Goal: Task Accomplishment & Management: Use online tool/utility

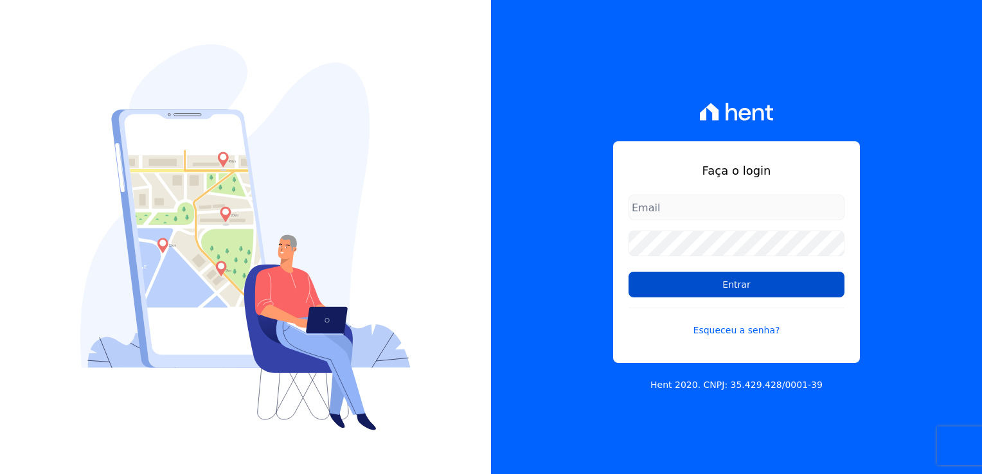
type input "[EMAIL_ADDRESS][DOMAIN_NAME]"
click at [730, 280] on input "Entrar" at bounding box center [737, 285] width 216 height 26
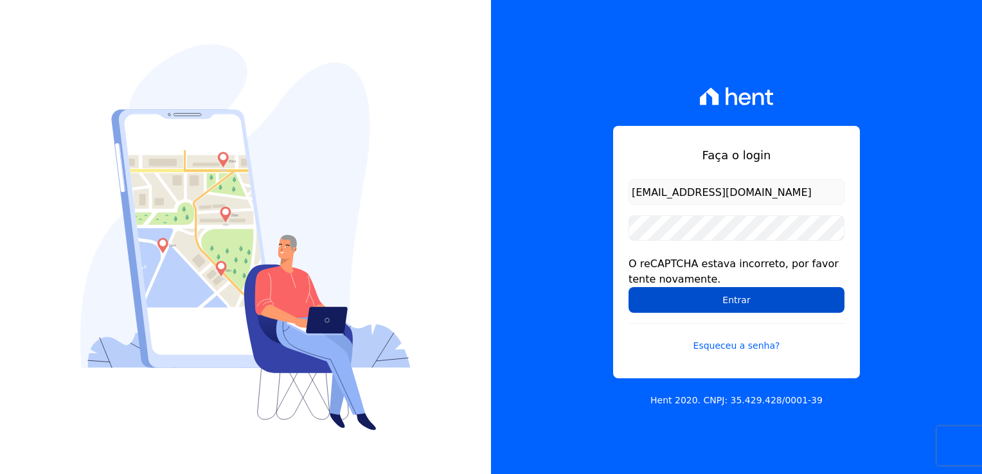
click at [728, 289] on input "Entrar" at bounding box center [737, 300] width 216 height 26
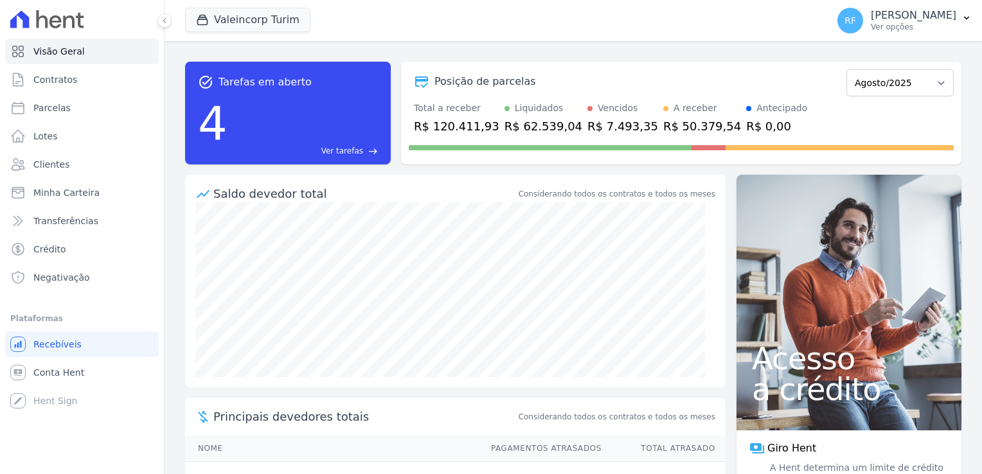
click at [737, 297] on div "Acesso a crédito" at bounding box center [849, 303] width 225 height 256
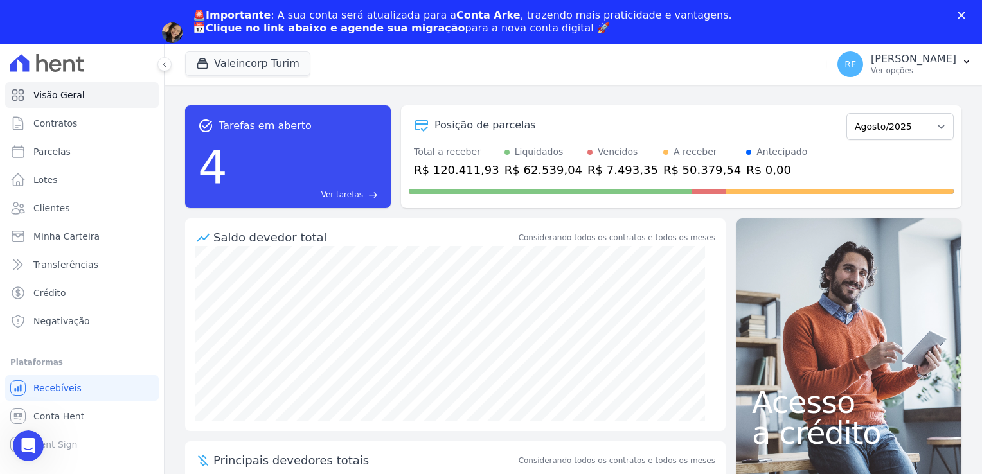
click at [350, 194] on span "Ver tarefas" at bounding box center [342, 195] width 42 height 12
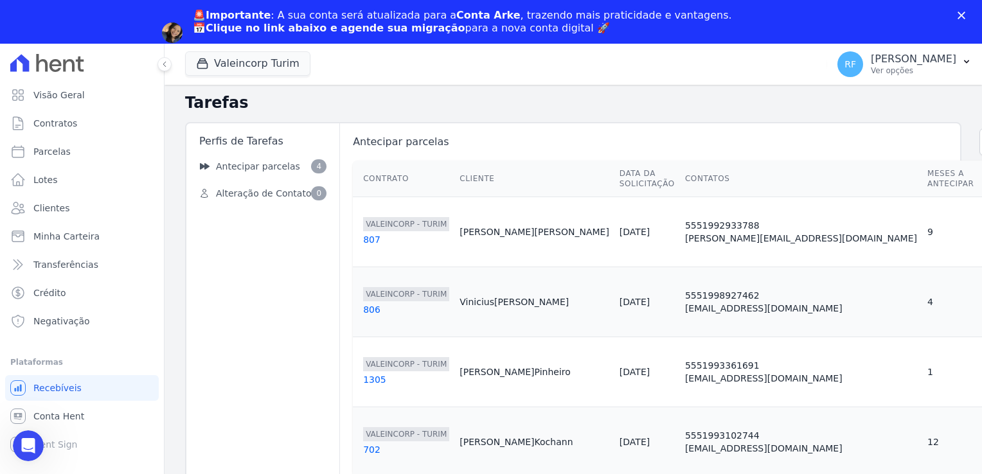
scroll to position [5, 0]
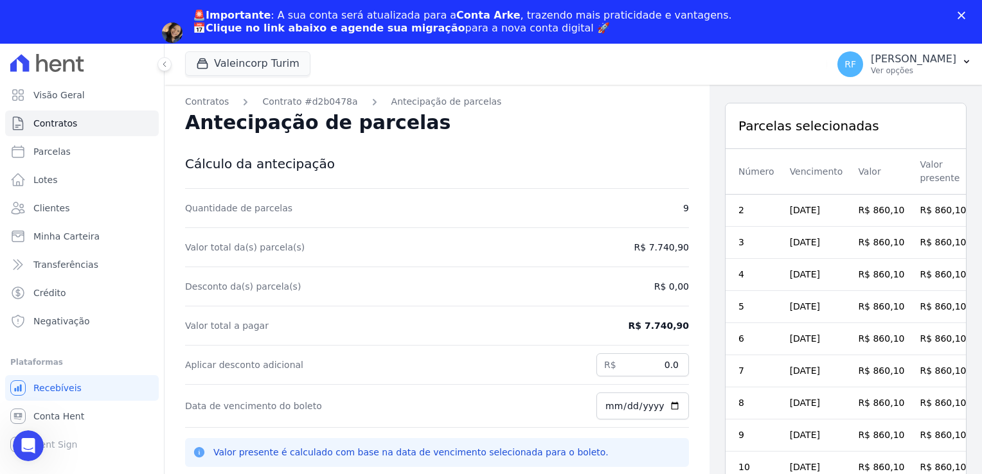
click at [964, 15] on icon "Fechar" at bounding box center [962, 16] width 8 height 8
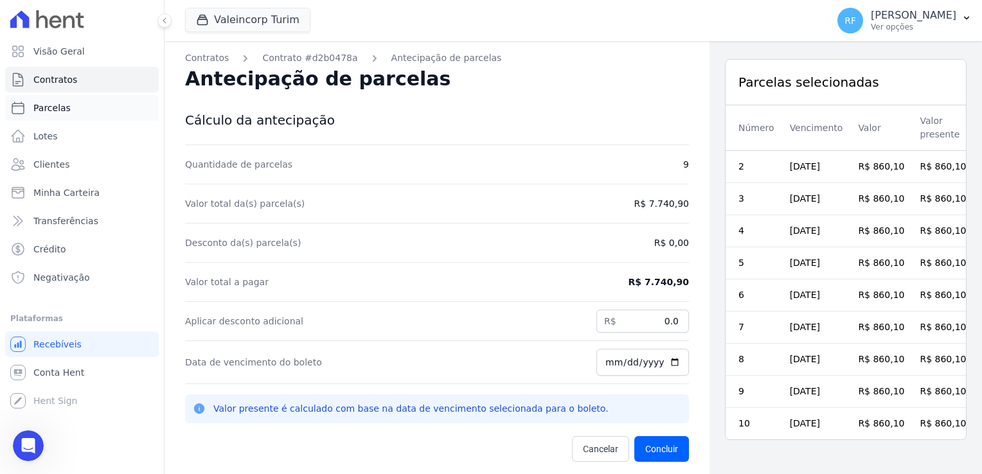
click at [78, 113] on link "Parcelas" at bounding box center [82, 108] width 154 height 26
click at [80, 165] on link "Clientes" at bounding box center [82, 165] width 154 height 26
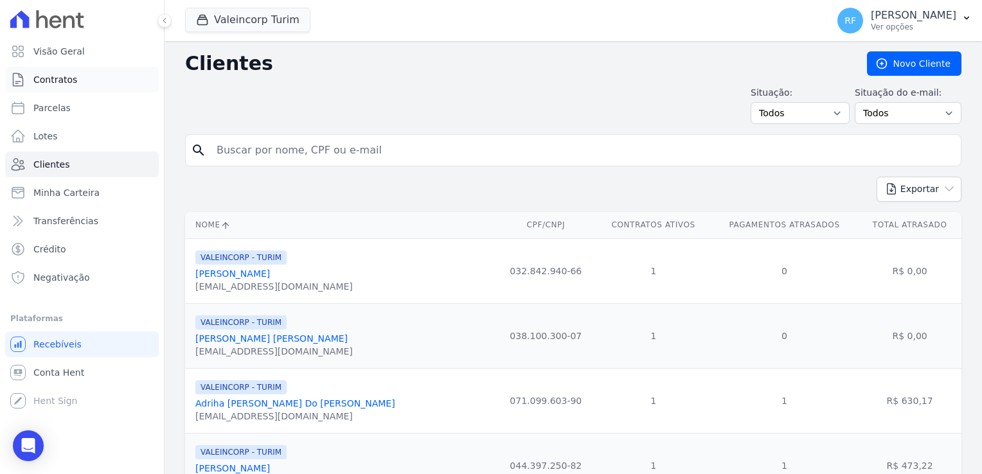
click at [47, 86] on span "Contratos" at bounding box center [55, 79] width 44 height 13
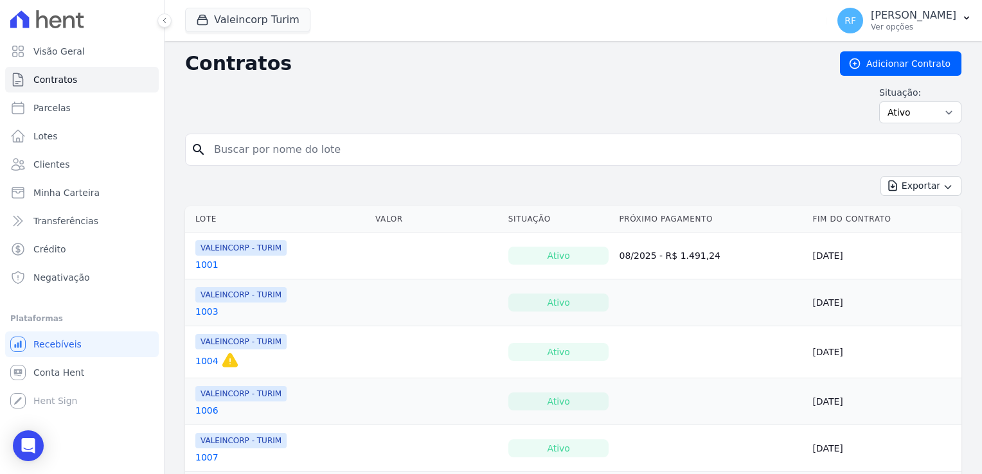
click at [66, 54] on span "Visão Geral" at bounding box center [58, 51] width 51 height 13
